Goal: Task Accomplishment & Management: Complete application form

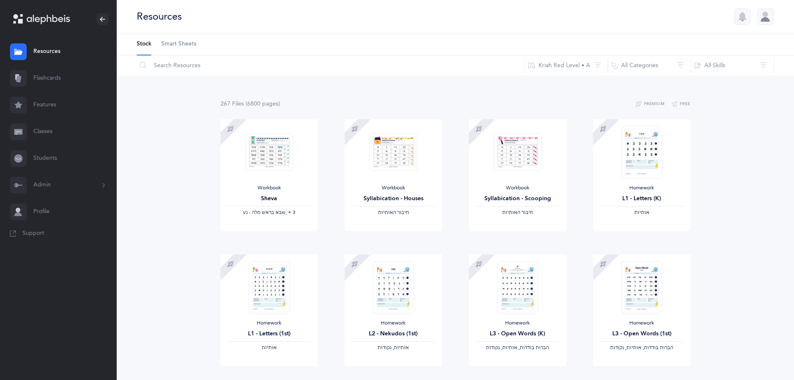
click at [62, 134] on link "Classes" at bounding box center [58, 131] width 117 height 27
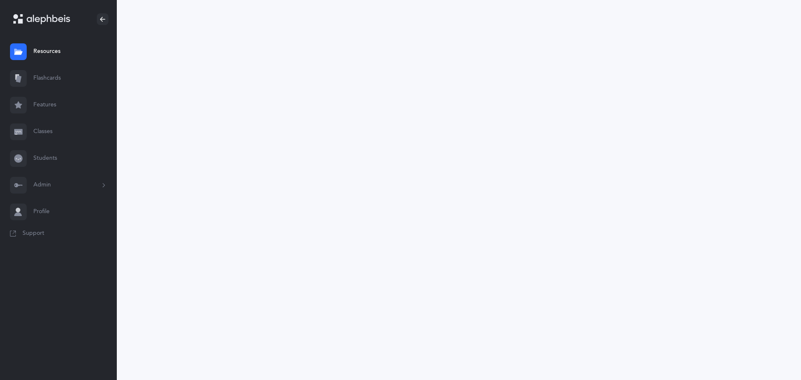
click at [54, 156] on link "Students" at bounding box center [58, 158] width 117 height 27
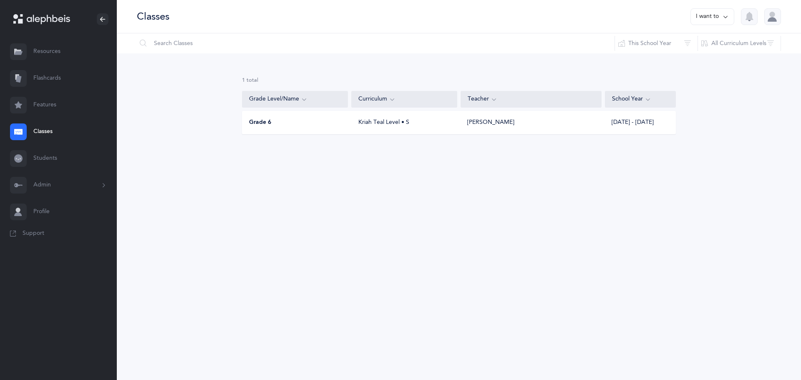
click at [362, 130] on div "Grade 6 Kriah Teal Level • S [PERSON_NAME] [DATE] - [DATE]" at bounding box center [459, 122] width 434 height 23
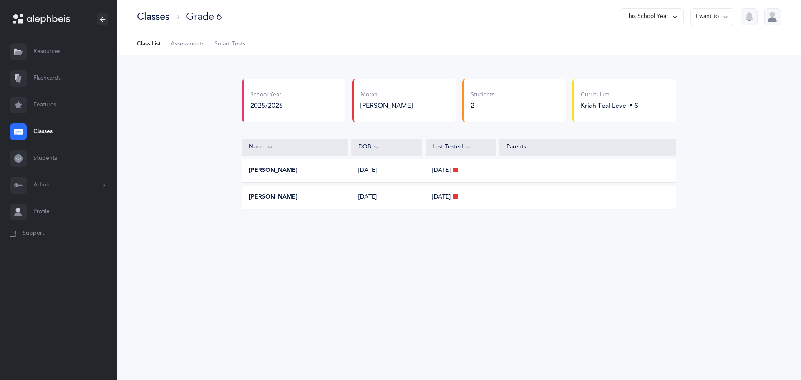
click at [715, 14] on button "I want to" at bounding box center [712, 16] width 44 height 17
click at [194, 47] on span "Assessments" at bounding box center [188, 44] width 34 height 8
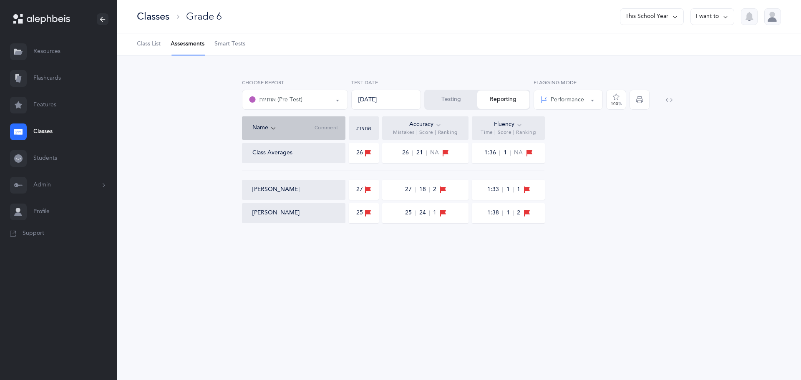
click at [222, 46] on span "Smart Tests" at bounding box center [229, 44] width 31 height 8
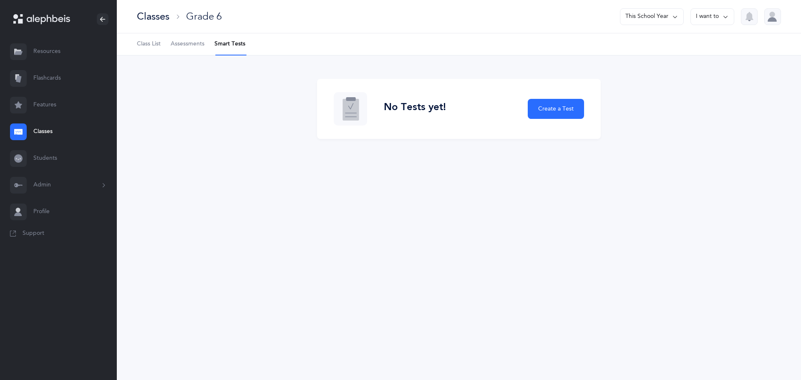
click at [136, 39] on ul "Class List Assessments Smart Tests" at bounding box center [459, 44] width 684 height 22
click at [140, 44] on span "Class List" at bounding box center [149, 44] width 24 height 8
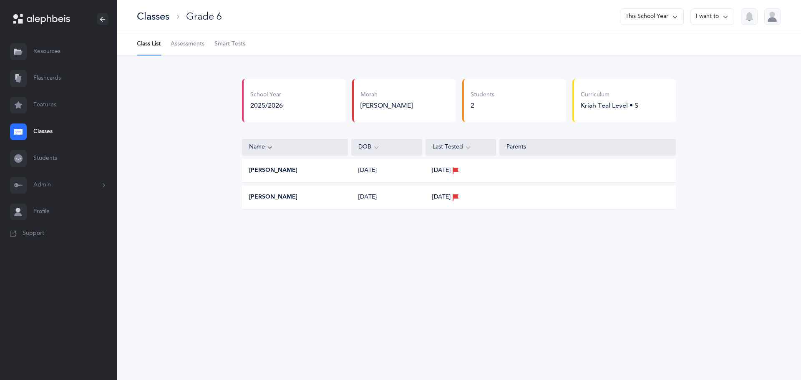
click at [70, 157] on link "Students" at bounding box center [58, 158] width 117 height 27
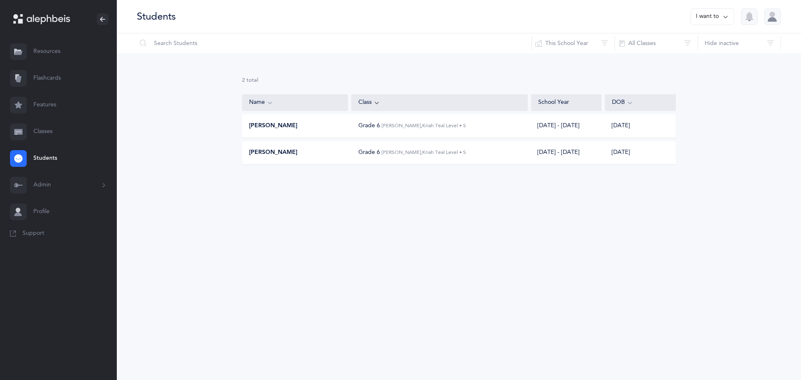
click at [727, 18] on icon at bounding box center [725, 16] width 7 height 9
click at [708, 57] on button "Add student" at bounding box center [703, 57] width 47 height 15
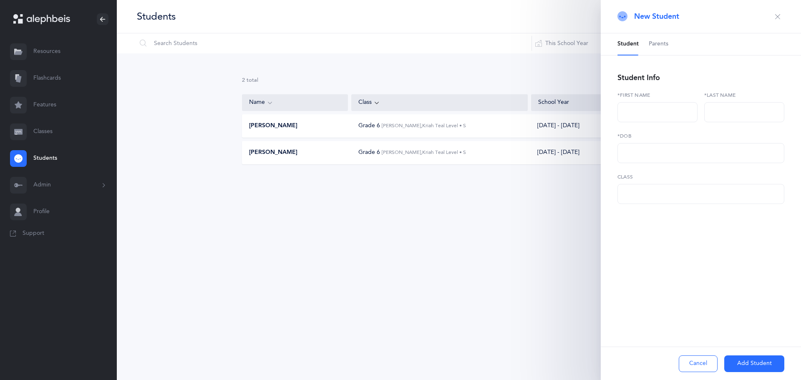
select select
click at [633, 111] on input "text" at bounding box center [657, 112] width 80 height 20
type input "Maayan"
click at [745, 108] on input "text" at bounding box center [744, 112] width 80 height 20
type input "Shachar"
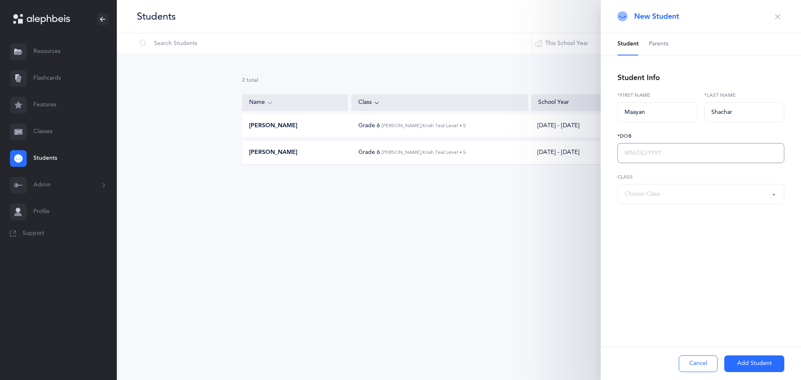
click at [670, 146] on input "text" at bounding box center [700, 153] width 167 height 20
type input "[DATE]"
click at [666, 194] on div "Choose Class" at bounding box center [700, 194] width 153 height 14
click at [664, 216] on small "[PERSON_NAME], Kriah Teal Level • S" at bounding box center [693, 218] width 83 height 5
select select "1770"
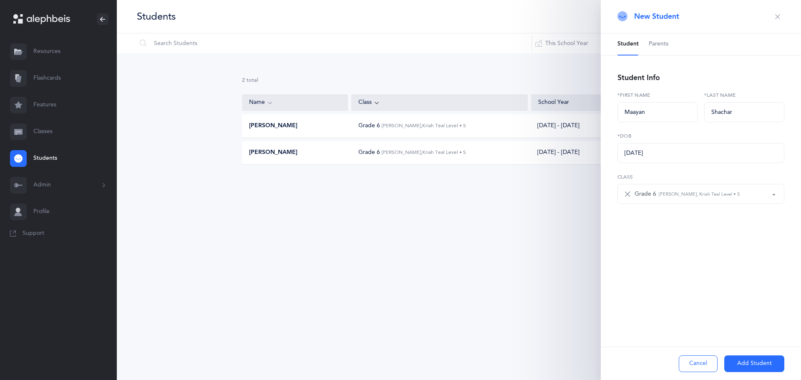
click at [751, 362] on button "Add Student" at bounding box center [754, 363] width 60 height 17
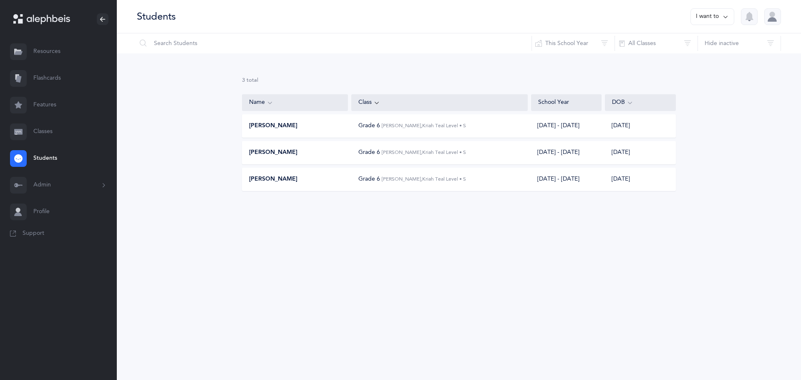
click at [39, 135] on link "Classes" at bounding box center [58, 131] width 117 height 27
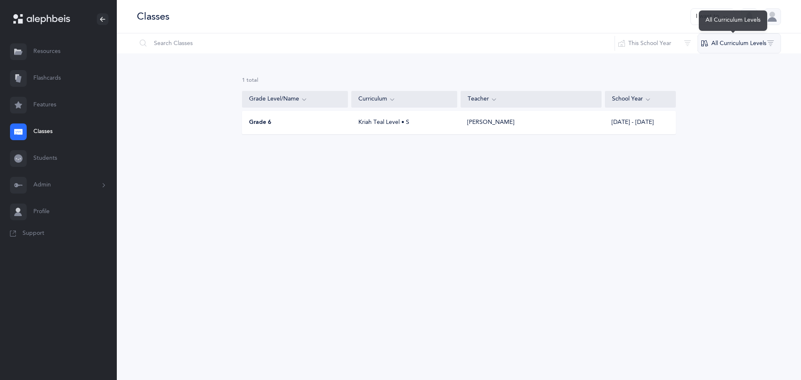
click at [747, 47] on button "All Curriculum Levels" at bounding box center [738, 43] width 83 height 20
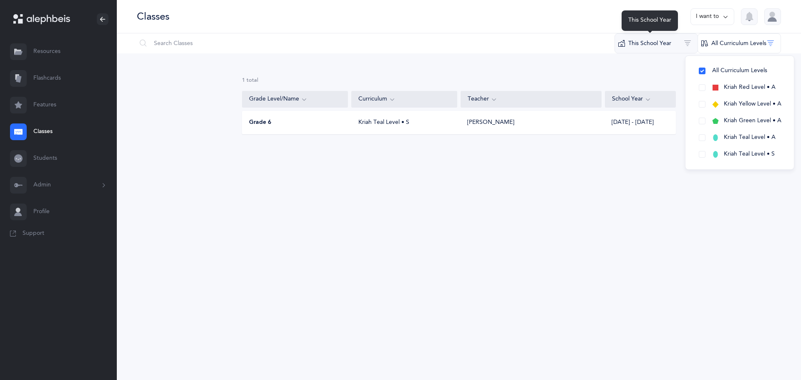
click at [657, 44] on button "This School Year" at bounding box center [655, 43] width 83 height 20
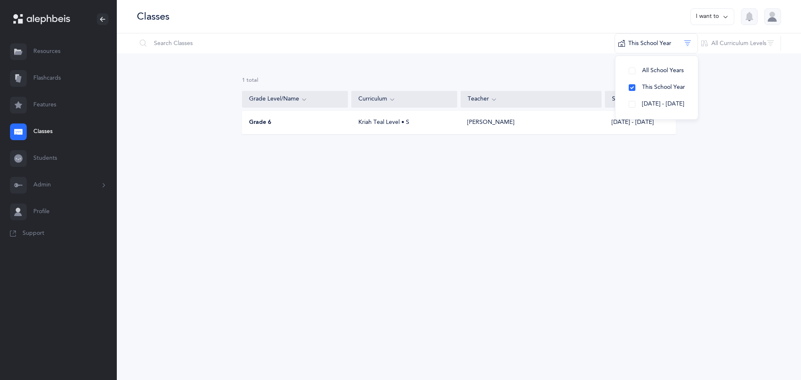
click at [54, 50] on link "Resources" at bounding box center [58, 51] width 117 height 27
